Goal: Information Seeking & Learning: Learn about a topic

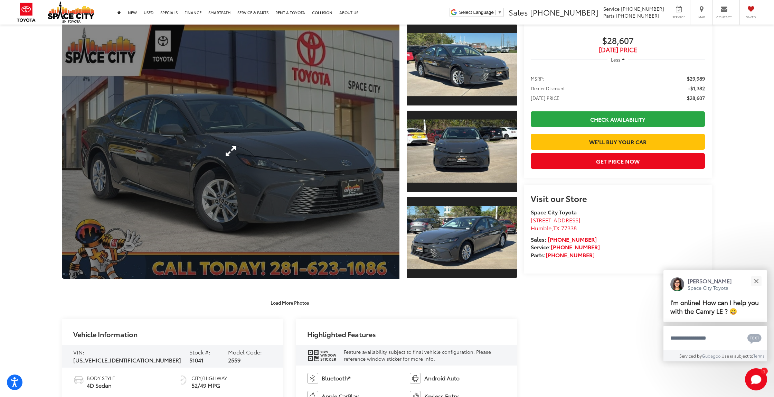
scroll to position [121, 0]
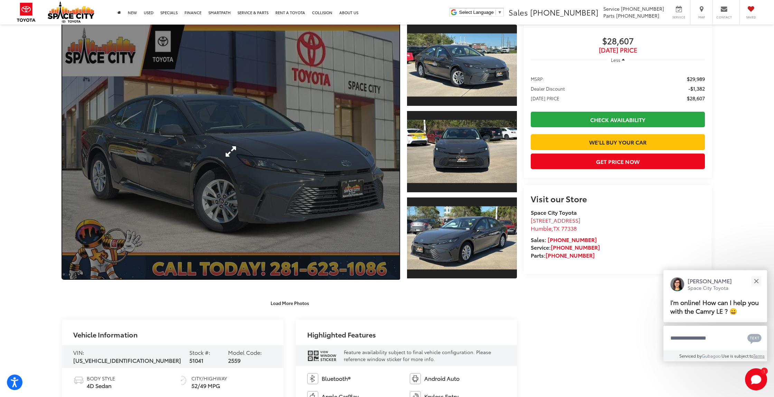
click at [292, 186] on link "Expand Photo 0" at bounding box center [230, 151] width 337 height 255
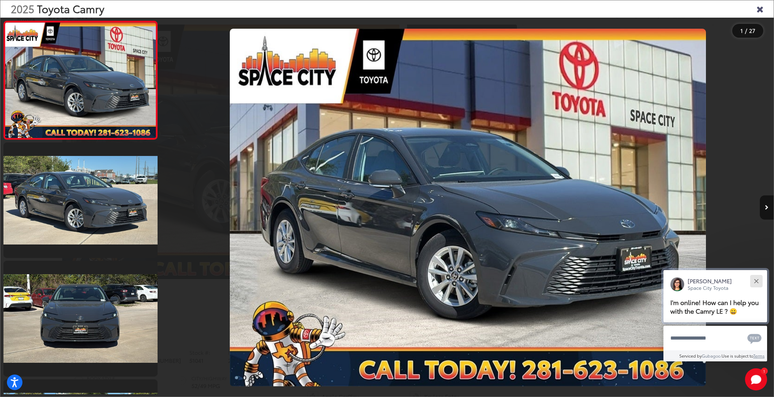
click at [759, 279] on button "Close" at bounding box center [756, 280] width 15 height 15
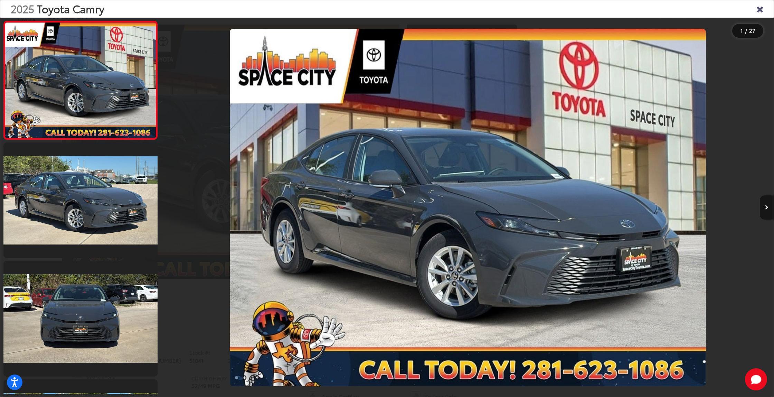
click at [766, 210] on button "Next image" at bounding box center [767, 207] width 14 height 24
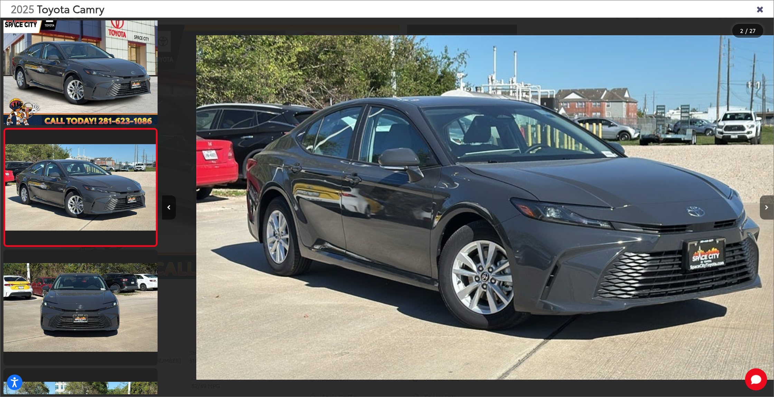
scroll to position [0, 612]
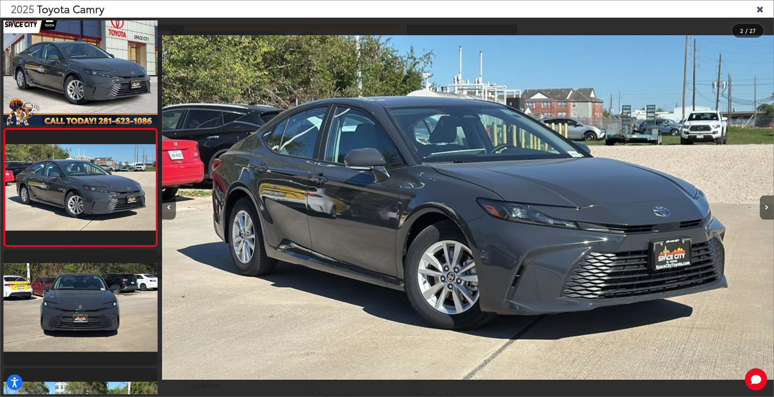
click at [766, 210] on button "Next image" at bounding box center [767, 207] width 14 height 24
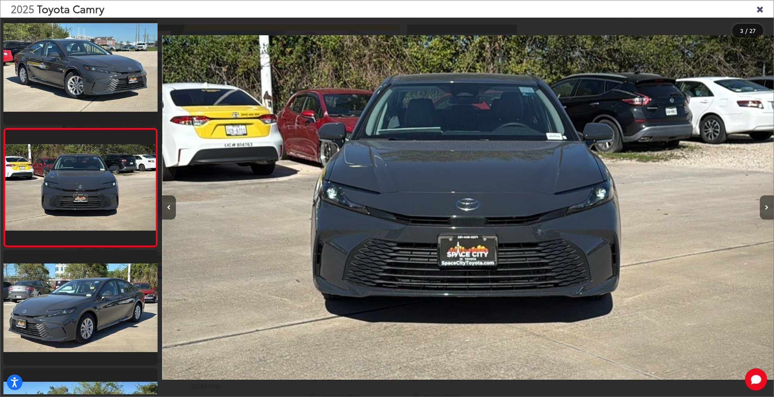
scroll to position [0, 1224]
click at [766, 210] on button "Next image" at bounding box center [767, 207] width 14 height 24
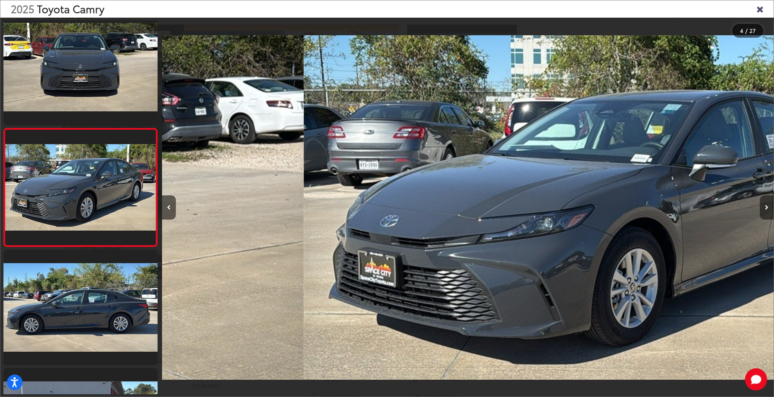
scroll to position [0, 1836]
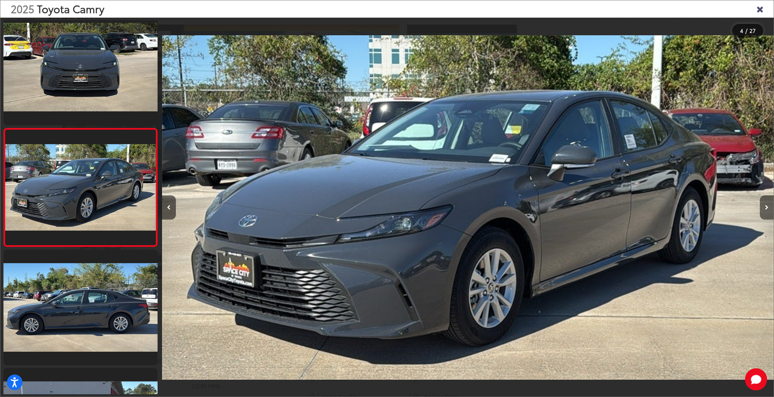
click at [766, 210] on button "Next image" at bounding box center [767, 207] width 14 height 24
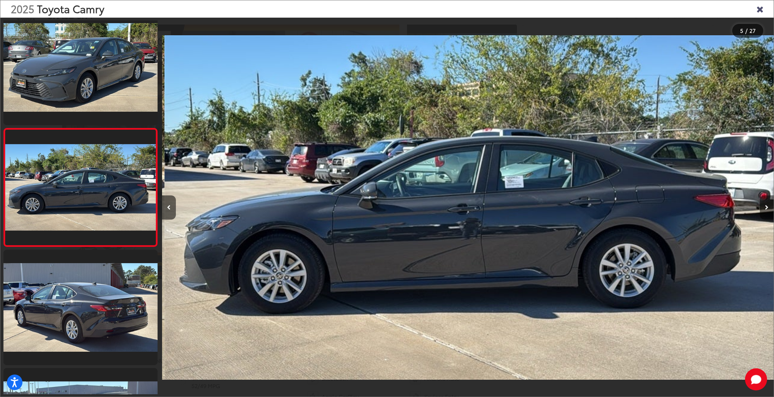
scroll to position [0, 2447]
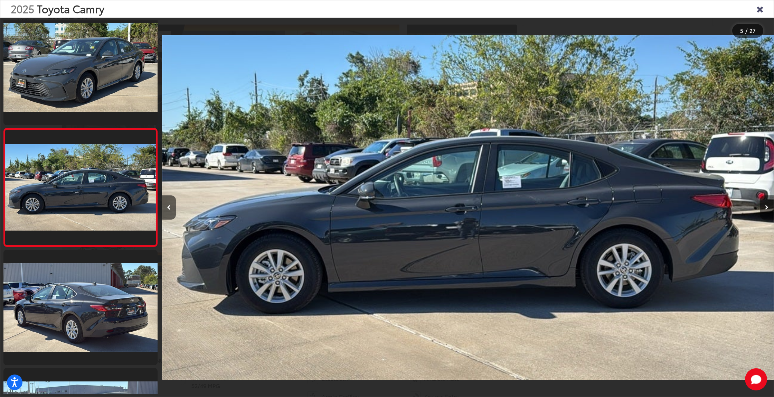
click at [766, 210] on button "Next image" at bounding box center [767, 207] width 14 height 24
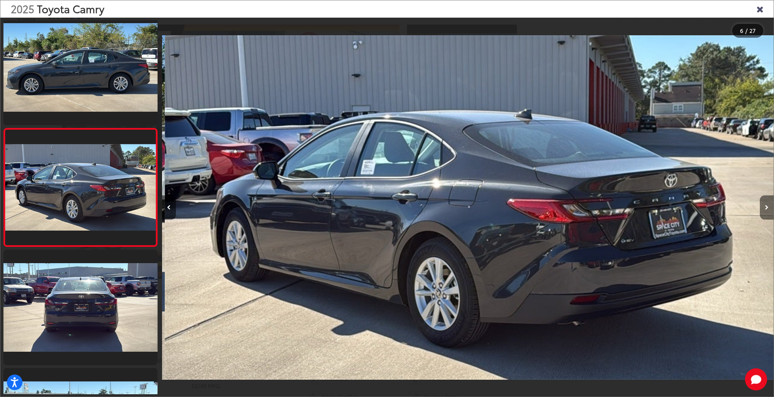
scroll to position [0, 3060]
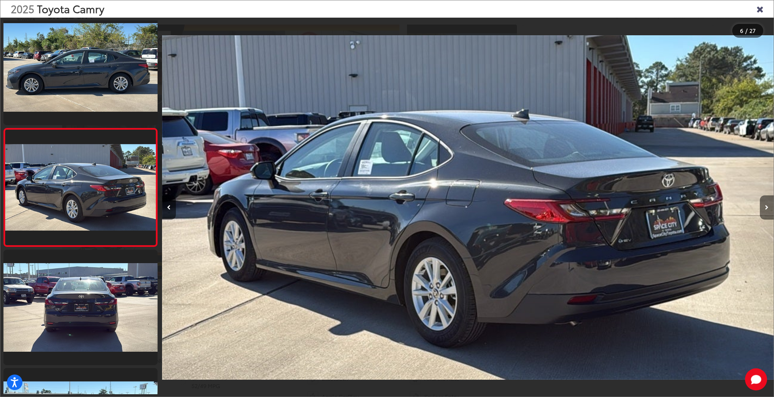
click at [766, 210] on button "Next image" at bounding box center [767, 207] width 14 height 24
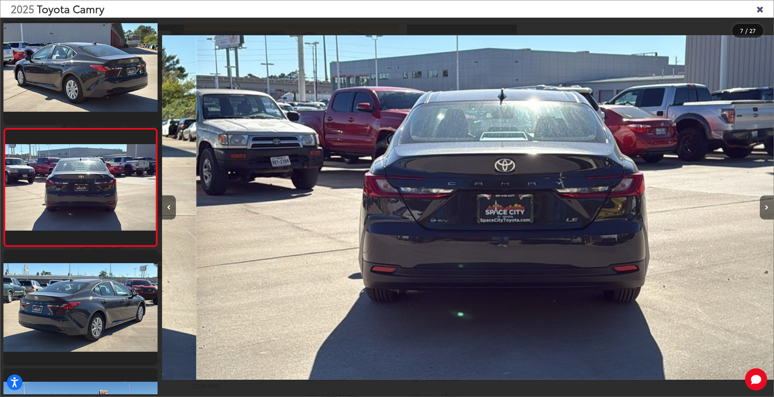
scroll to position [0, 3671]
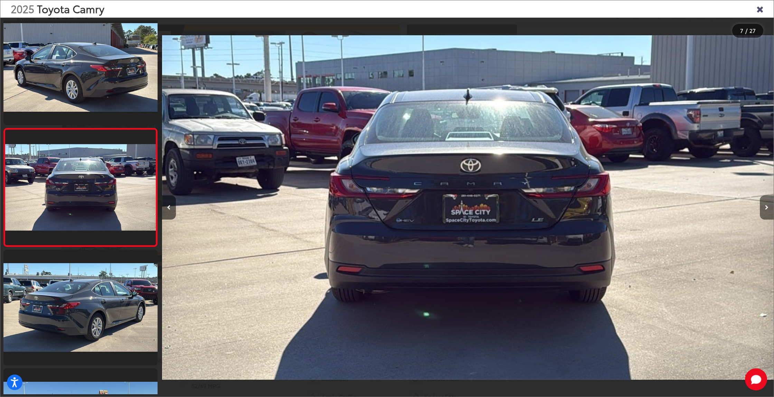
click at [766, 210] on button "Next image" at bounding box center [767, 207] width 14 height 24
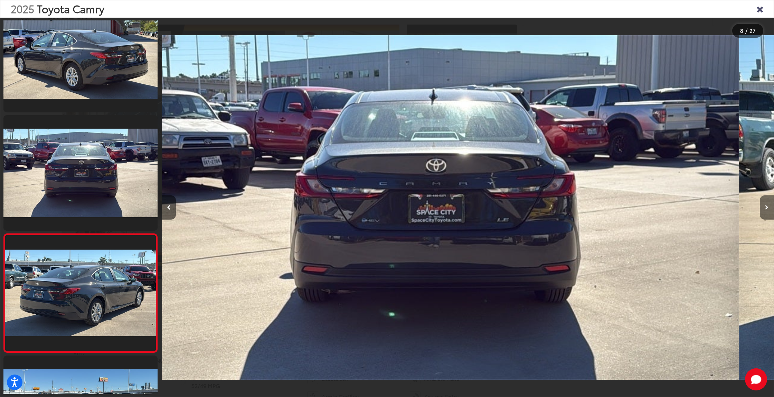
scroll to position [0, 0]
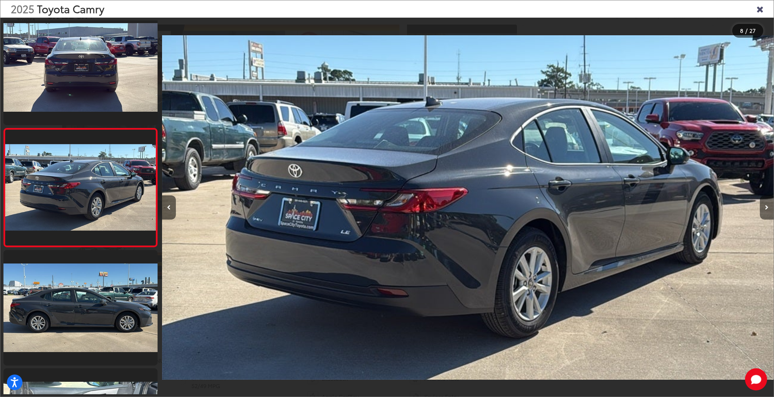
click at [766, 210] on button "Next image" at bounding box center [767, 207] width 14 height 24
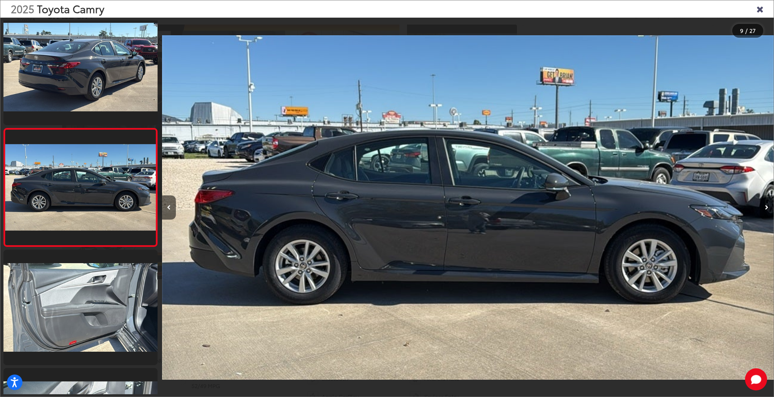
click at [766, 210] on button "Next image" at bounding box center [767, 207] width 14 height 24
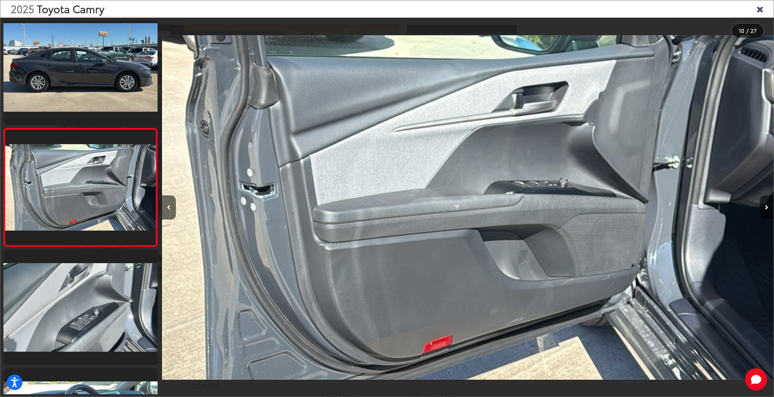
click at [766, 210] on button "Next image" at bounding box center [767, 207] width 14 height 24
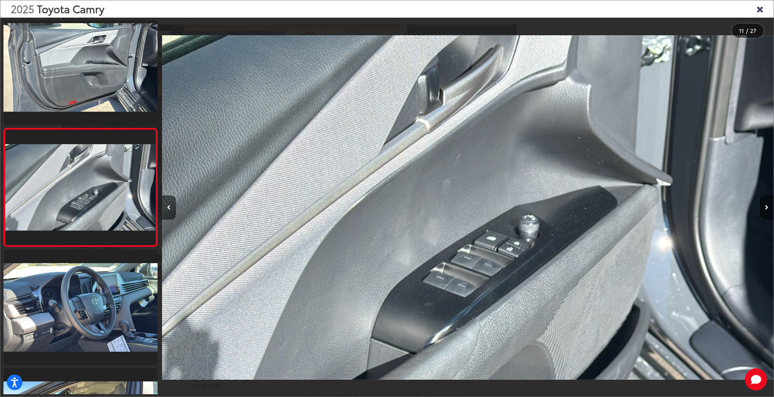
click at [766, 210] on button "Next image" at bounding box center [767, 207] width 14 height 24
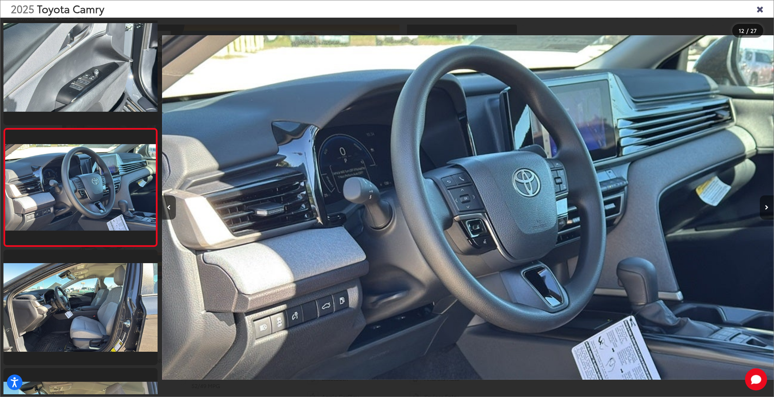
click at [766, 210] on button "Next image" at bounding box center [767, 207] width 14 height 24
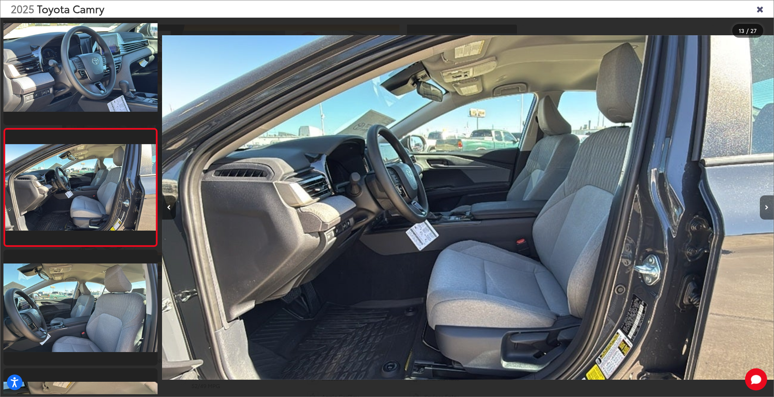
click at [766, 210] on button "Next image" at bounding box center [767, 207] width 14 height 24
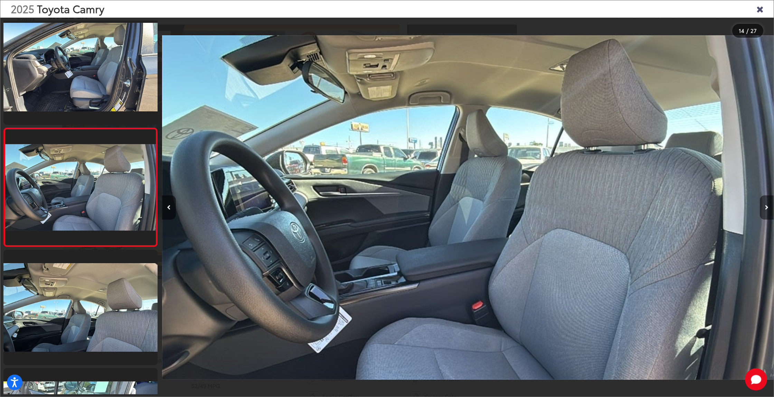
click at [766, 210] on button "Next image" at bounding box center [767, 207] width 14 height 24
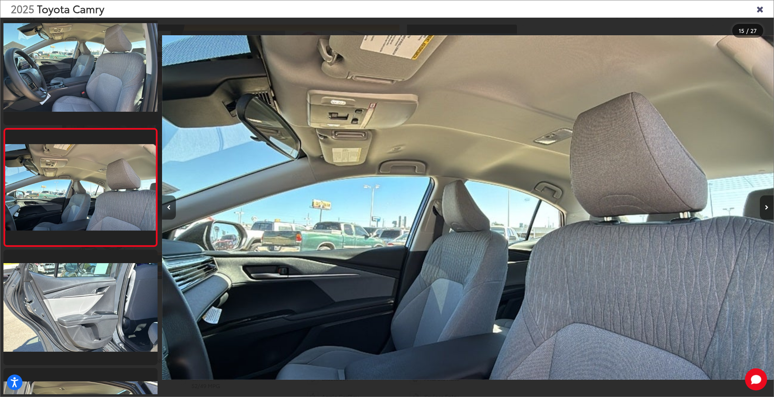
click at [766, 210] on button "Next image" at bounding box center [767, 207] width 14 height 24
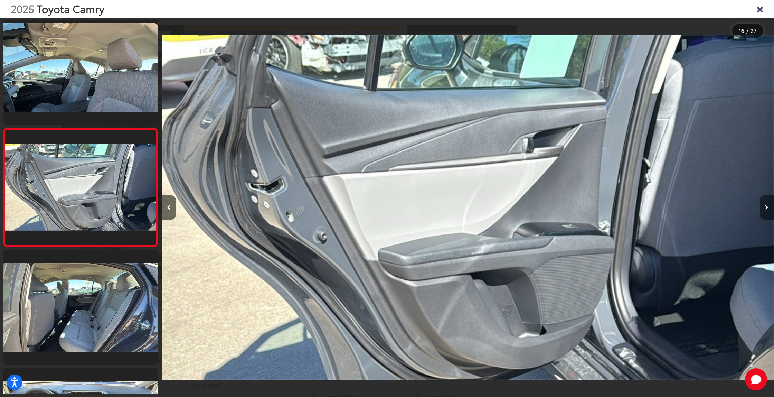
click at [766, 210] on button "Next image" at bounding box center [767, 207] width 14 height 24
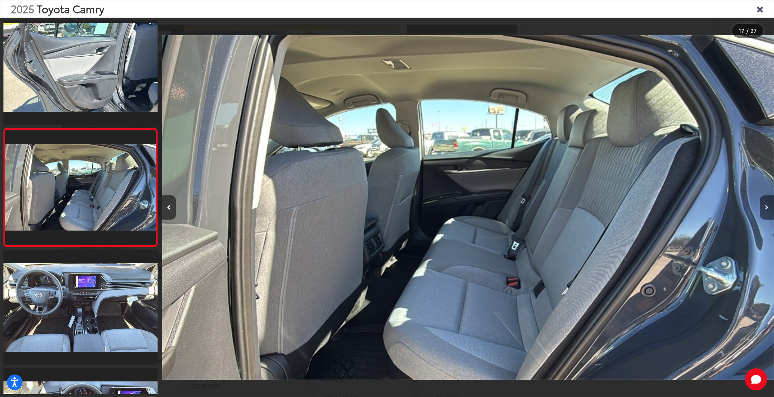
click at [766, 210] on button "Next image" at bounding box center [767, 207] width 14 height 24
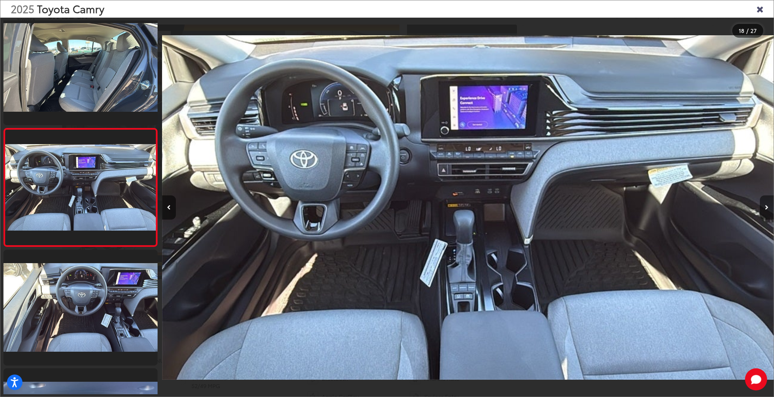
click at [767, 210] on button "Next image" at bounding box center [767, 207] width 14 height 24
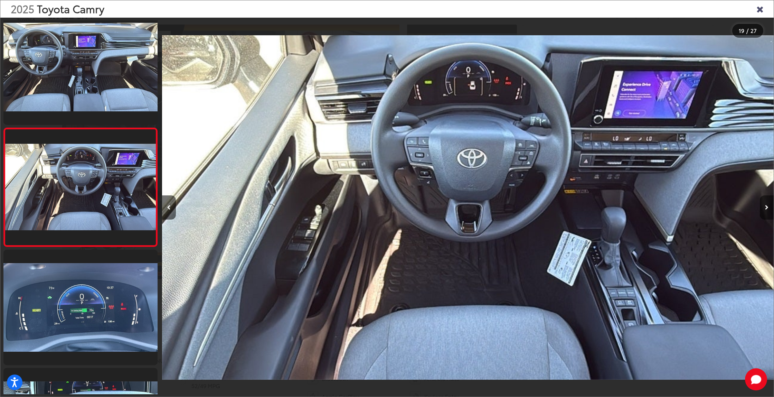
click at [767, 210] on button "Next image" at bounding box center [767, 207] width 14 height 24
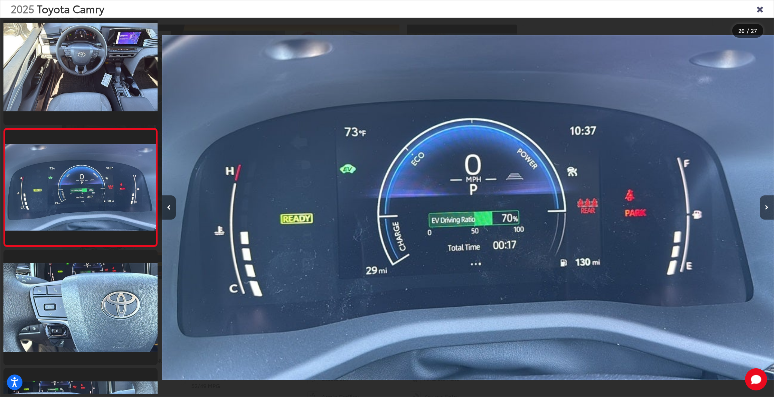
click at [767, 210] on button "Next image" at bounding box center [767, 207] width 14 height 24
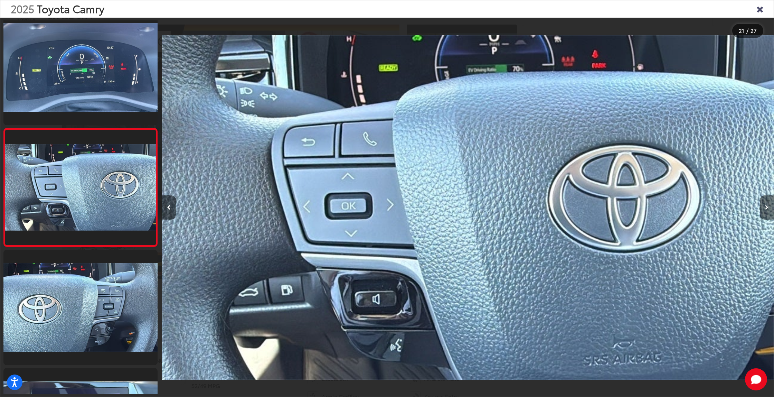
click at [767, 210] on button "Next image" at bounding box center [767, 207] width 14 height 24
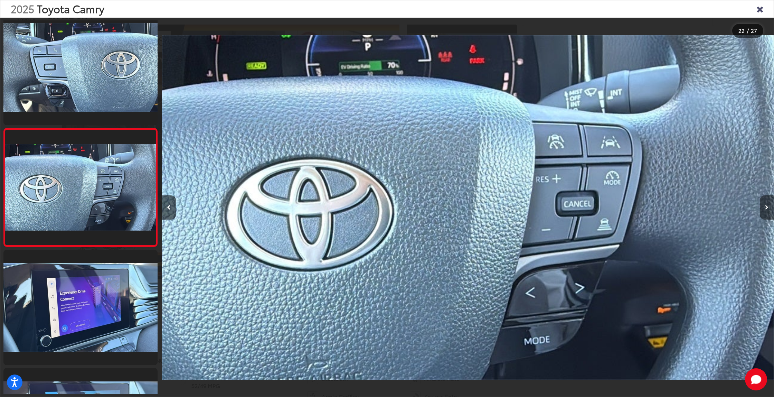
click at [767, 210] on button "Next image" at bounding box center [767, 207] width 14 height 24
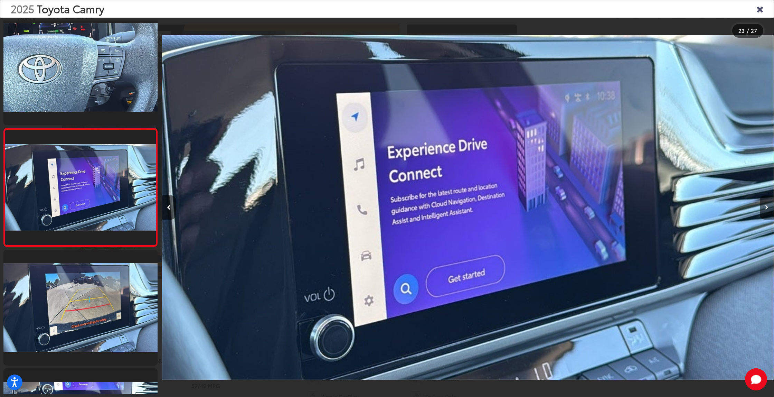
click at [767, 210] on button "Next image" at bounding box center [767, 207] width 14 height 24
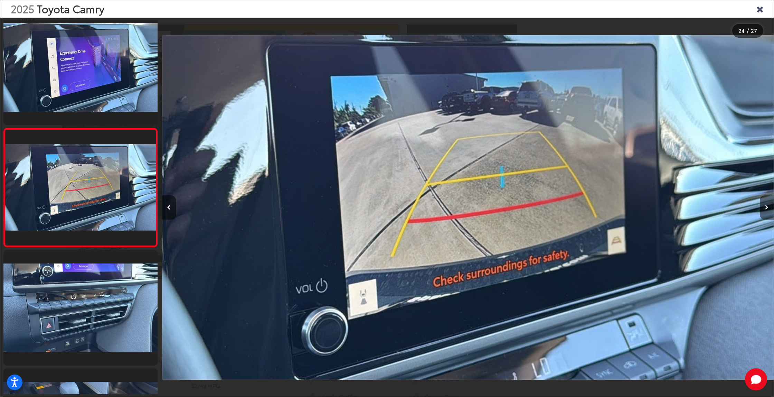
click at [767, 210] on button "Next image" at bounding box center [767, 207] width 14 height 24
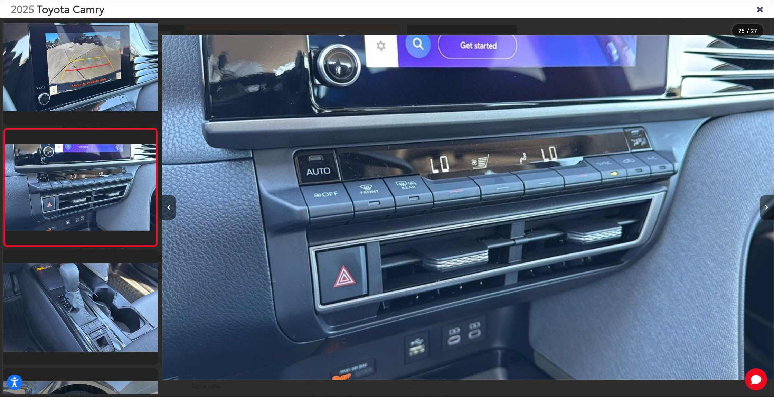
click at [767, 210] on button "Next image" at bounding box center [767, 207] width 14 height 24
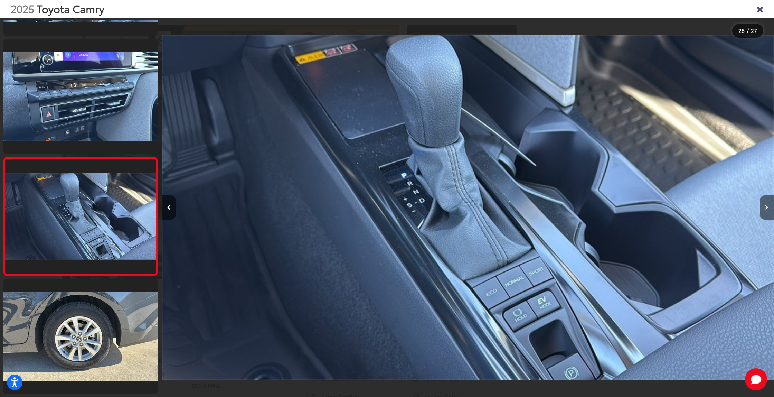
click at [767, 210] on button "Next image" at bounding box center [767, 207] width 14 height 24
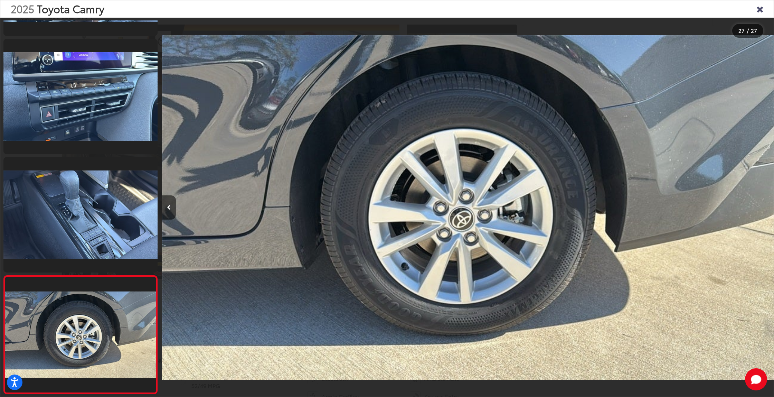
click at [761, 10] on icon "Close gallery" at bounding box center [760, 8] width 7 height 9
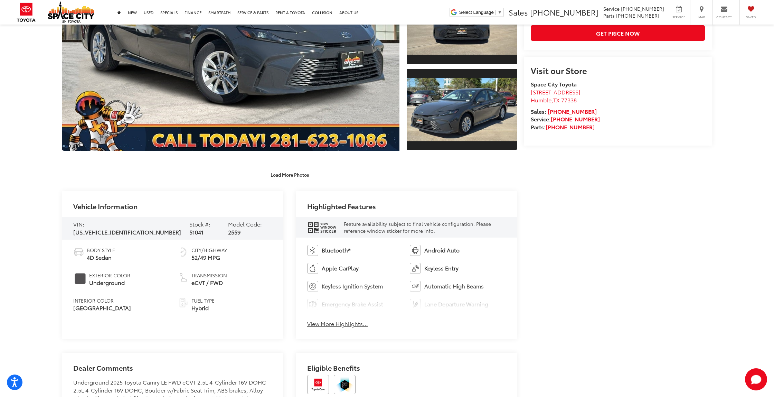
click at [322, 224] on span "View" at bounding box center [328, 224] width 16 height 4
